Goal: Information Seeking & Learning: Learn about a topic

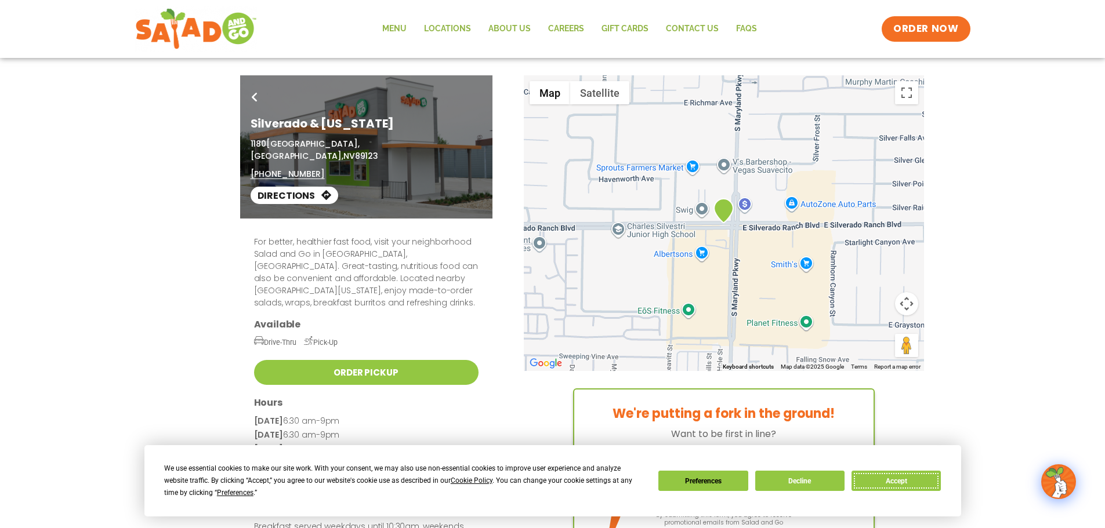
click at [905, 482] on button "Accept" at bounding box center [895, 481] width 89 height 20
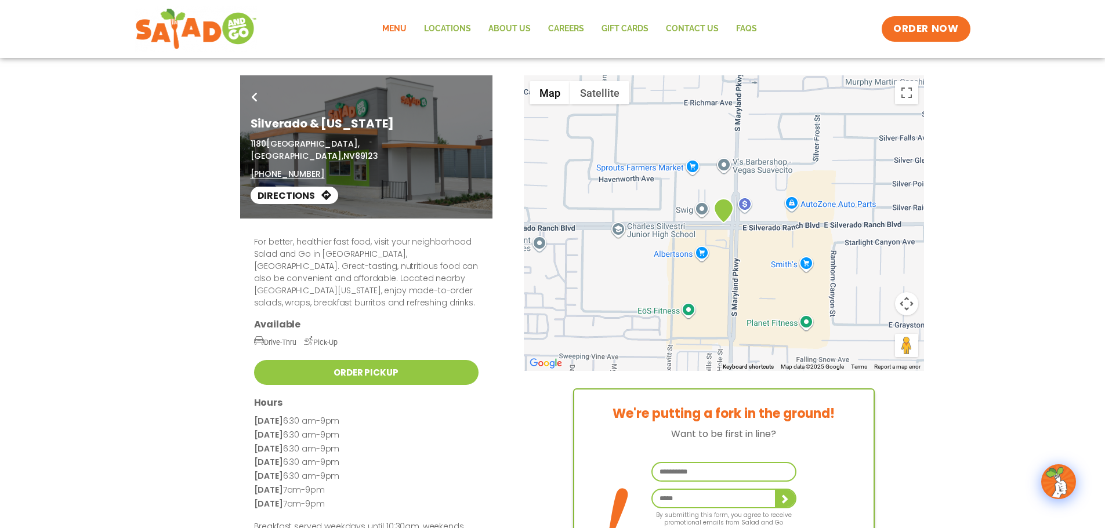
click at [398, 27] on link "Menu" at bounding box center [394, 29] width 42 height 27
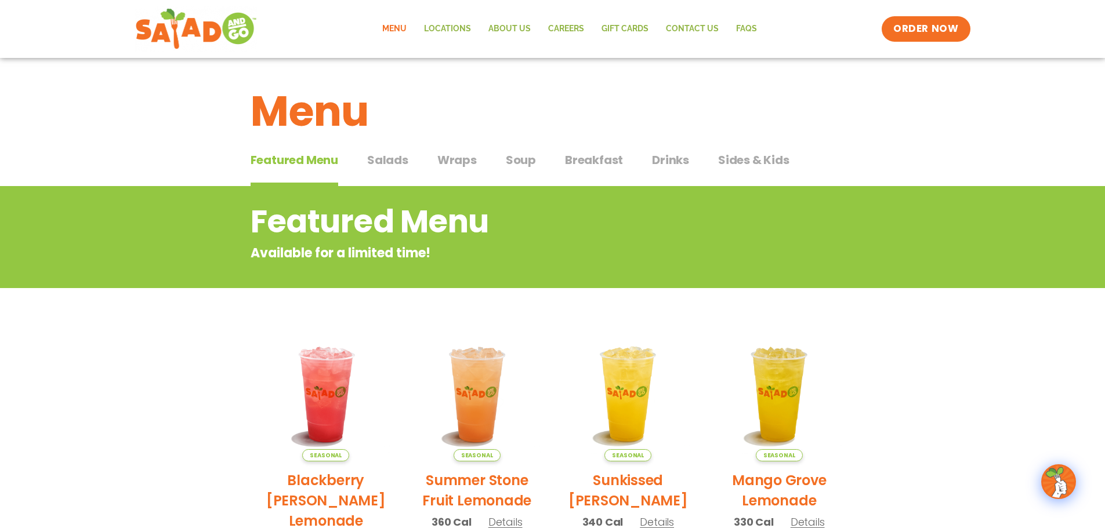
click at [379, 161] on span "Salads" at bounding box center [387, 159] width 41 height 17
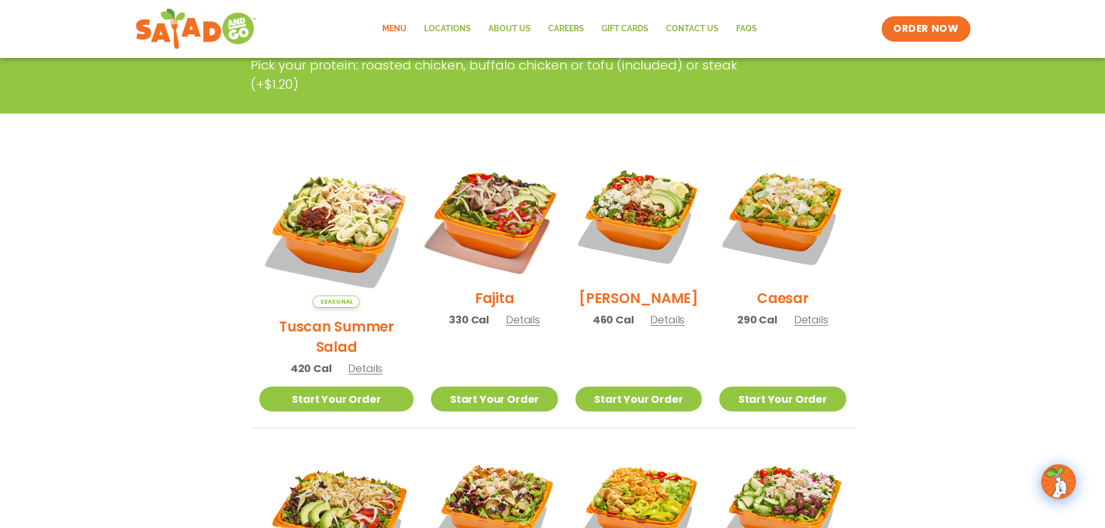
scroll to position [58, 0]
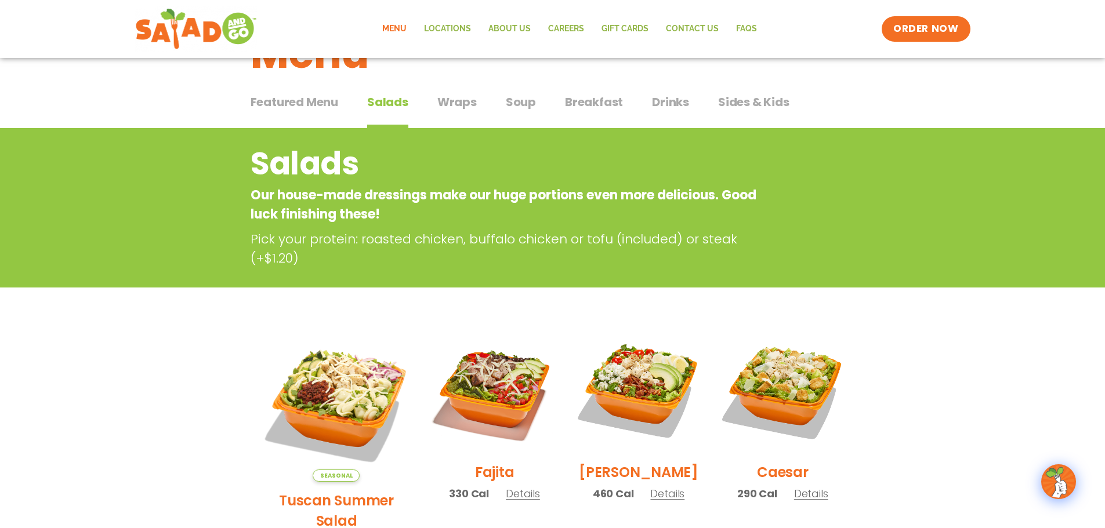
click at [457, 101] on span "Wraps" at bounding box center [456, 101] width 39 height 17
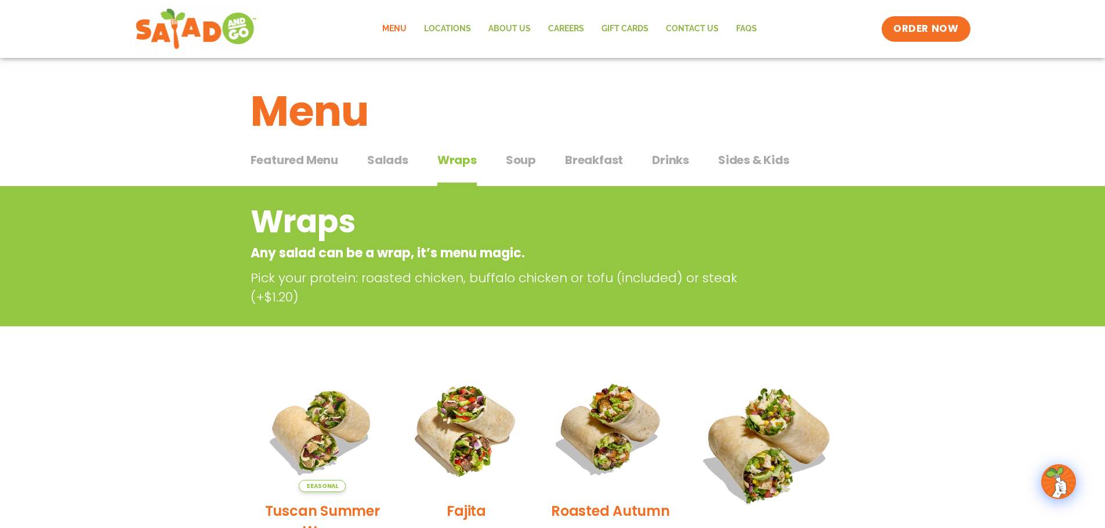
click at [524, 159] on span "Soup" at bounding box center [521, 159] width 30 height 17
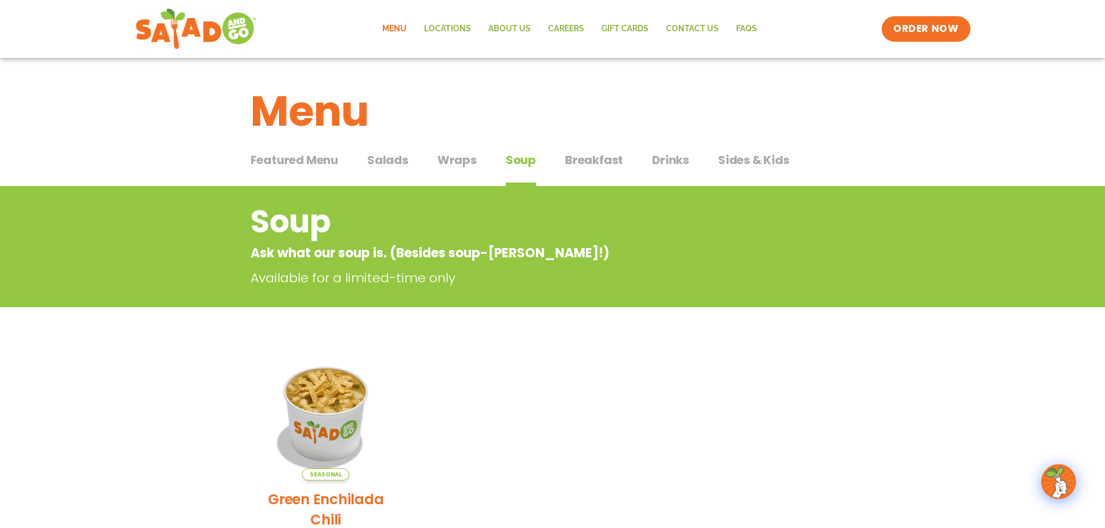
click at [591, 160] on span "Breakfast" at bounding box center [594, 159] width 58 height 17
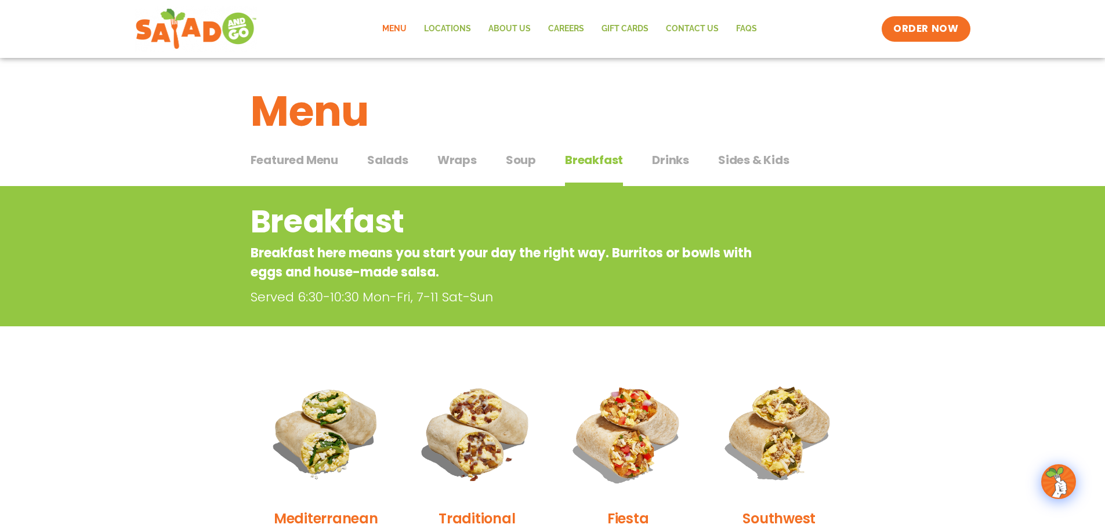
click at [673, 161] on span "Drinks" at bounding box center [670, 159] width 37 height 17
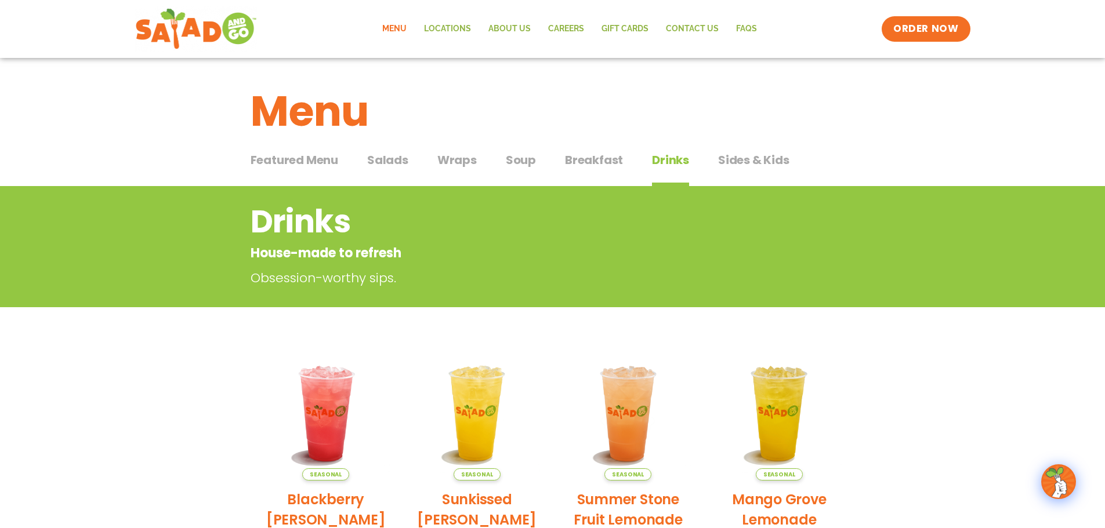
click at [757, 157] on span "Sides & Kids" at bounding box center [753, 159] width 71 height 17
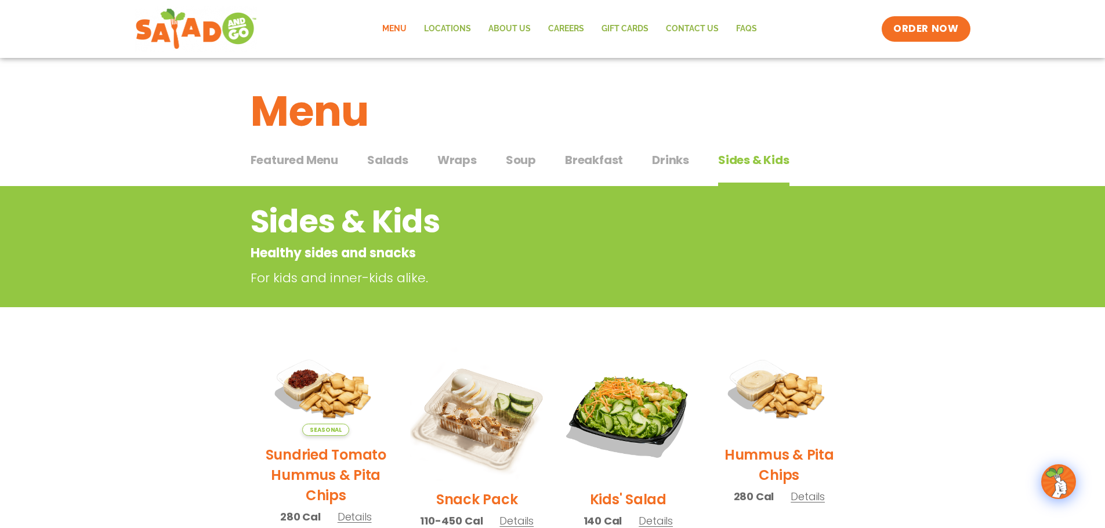
click at [285, 162] on span "Featured Menu" at bounding box center [294, 159] width 88 height 17
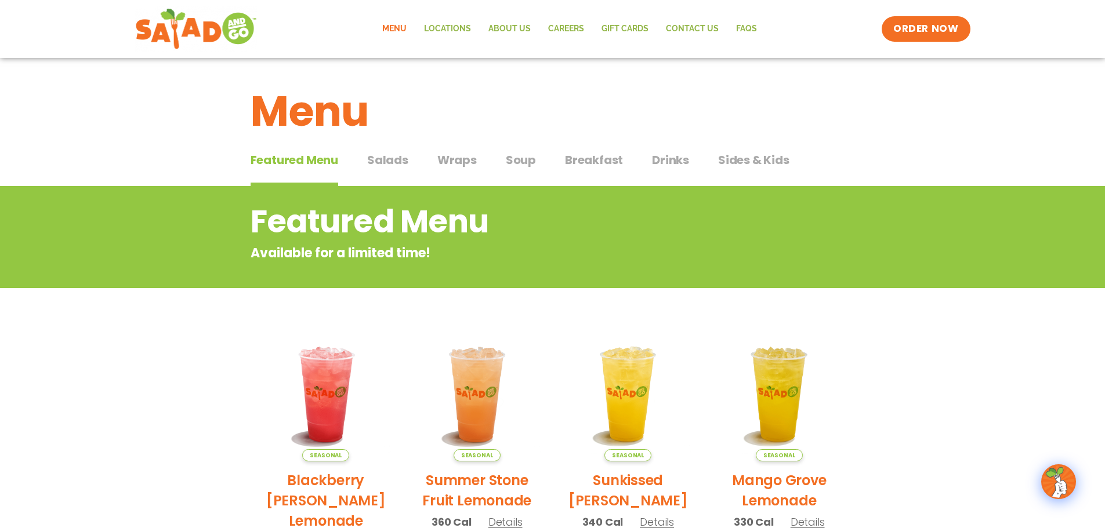
click at [392, 158] on span "Salads" at bounding box center [387, 159] width 41 height 17
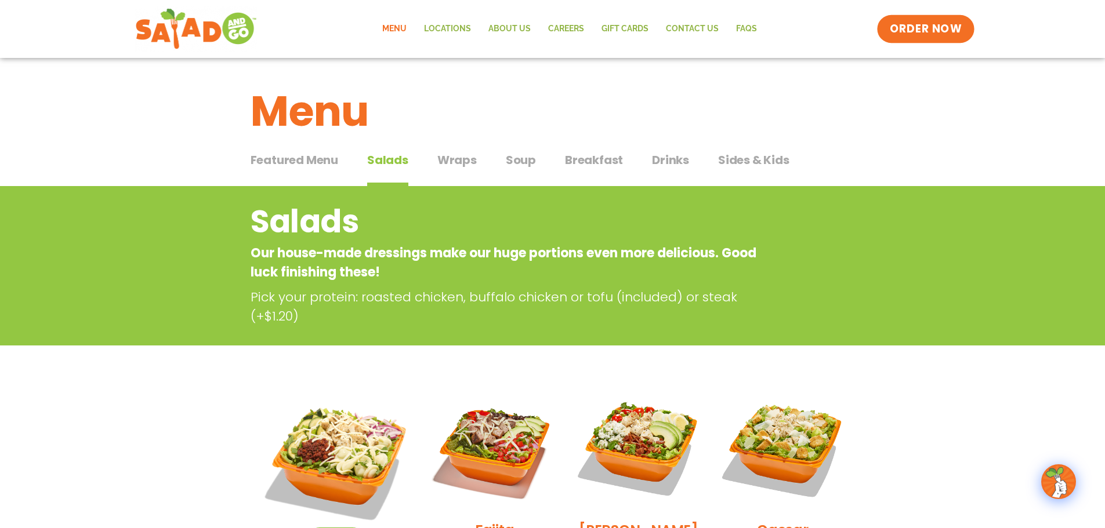
click at [919, 21] on span "ORDER NOW" at bounding box center [925, 28] width 72 height 15
